Goal: Navigation & Orientation: Find specific page/section

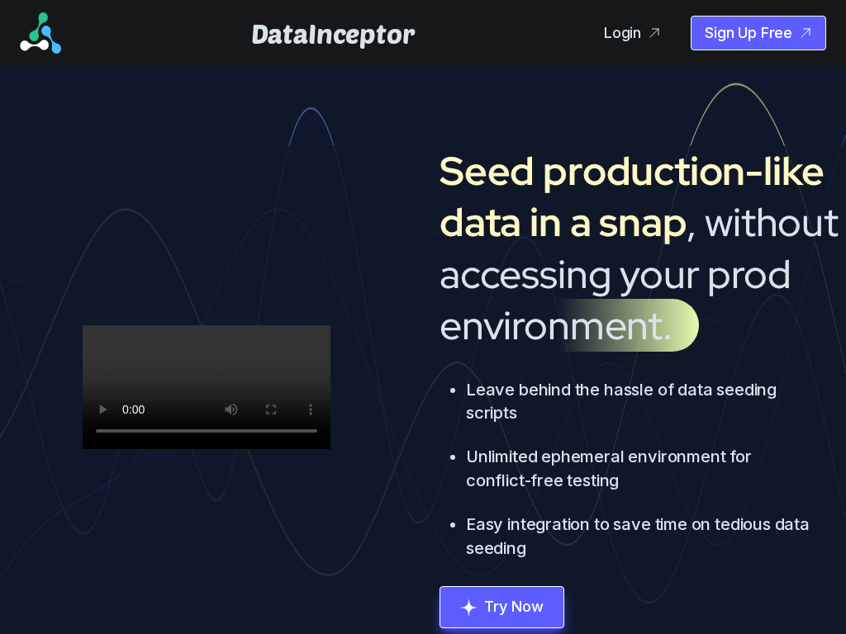
scroll to position [3974, 0]
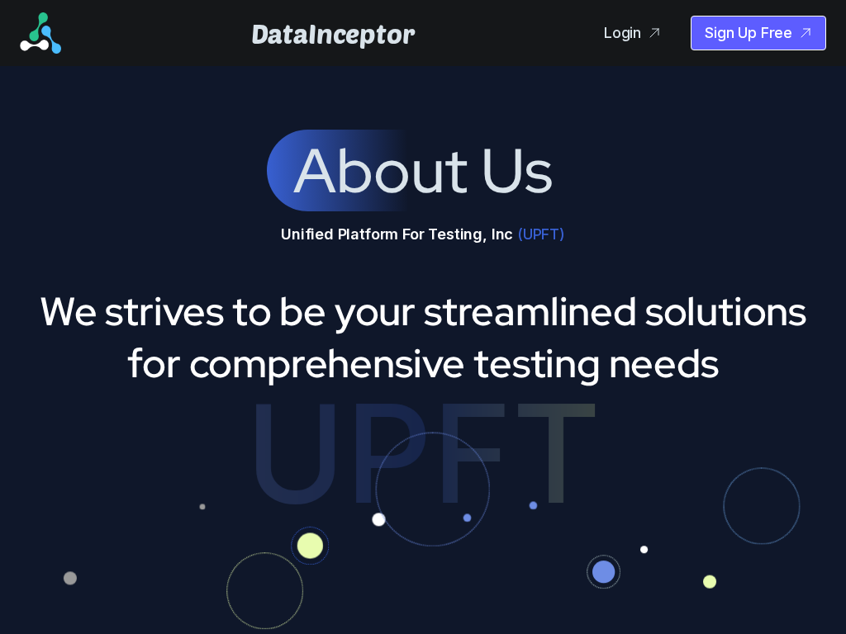
scroll to position [1281, 0]
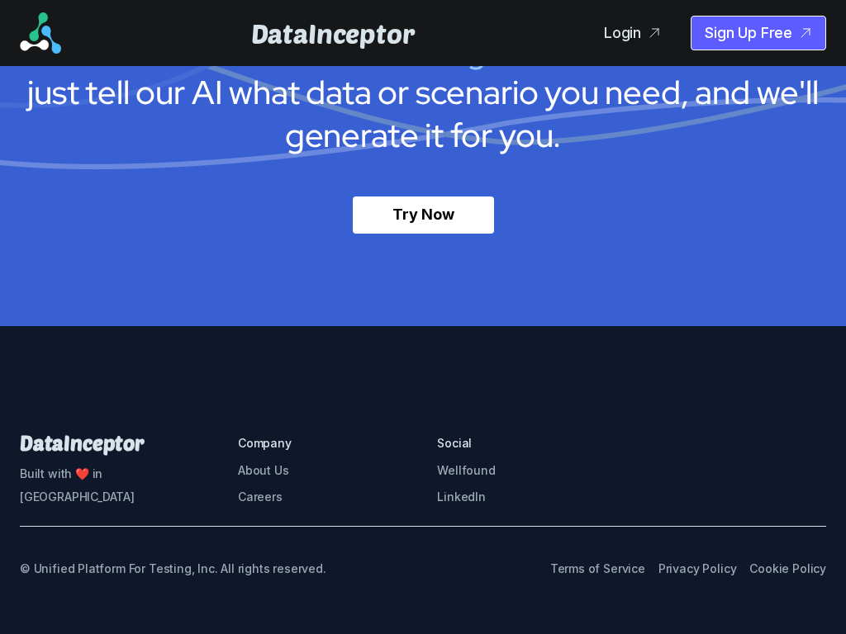
scroll to position [3974, 0]
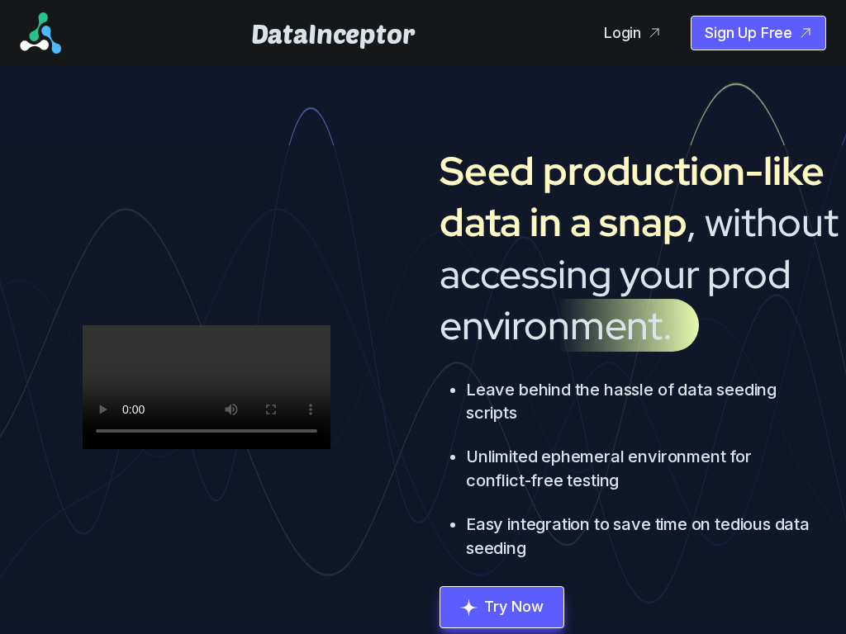
scroll to position [3974, 0]
